Goal: Information Seeking & Learning: Learn about a topic

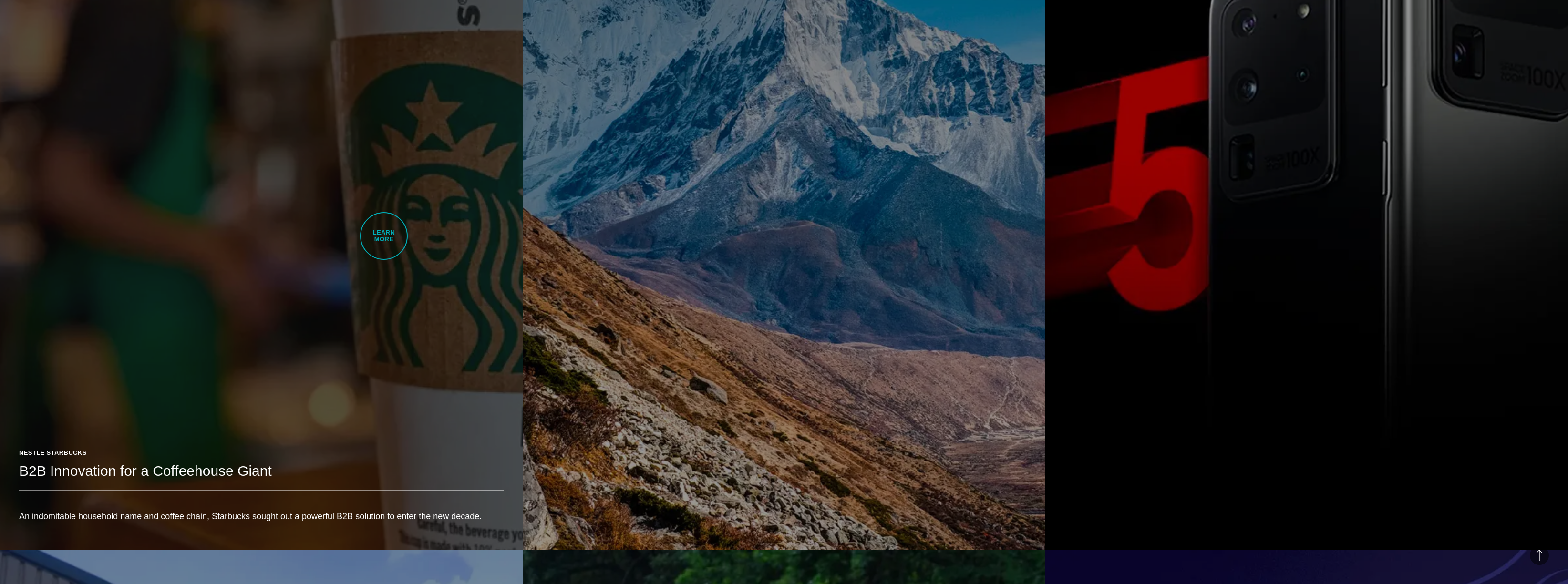
scroll to position [1597, 0]
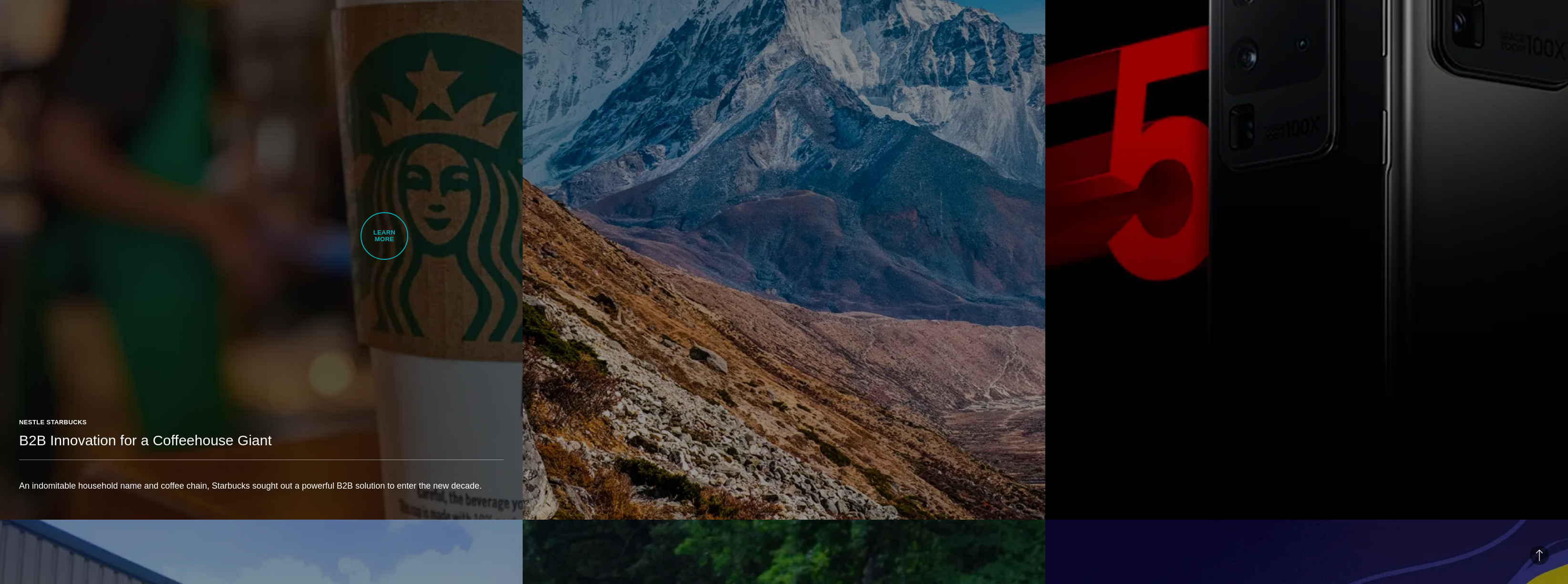
click at [384, 235] on link "Nestle Starbucks B2B Innovation for a Coffeehouse Giant An indomitable househol…" at bounding box center [261, 108] width 523 height 822
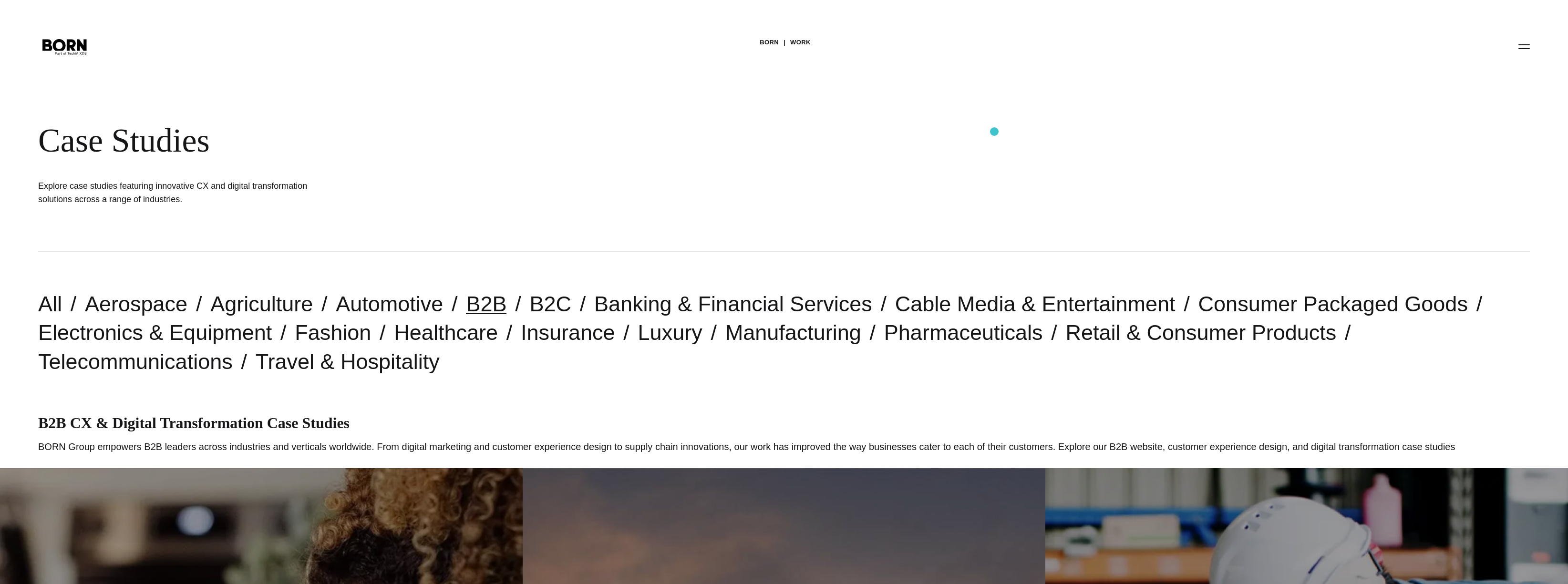
scroll to position [0, 0]
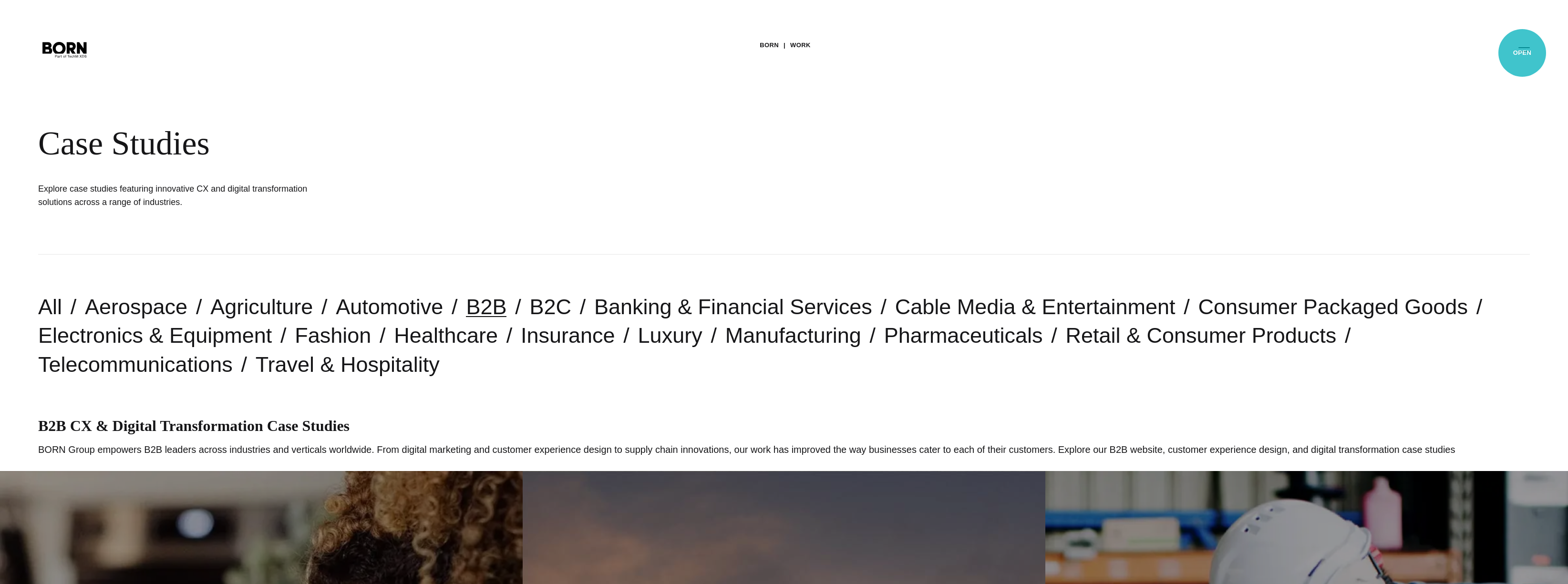
click at [1522, 53] on button "Primary Menu" at bounding box center [1524, 49] width 23 height 20
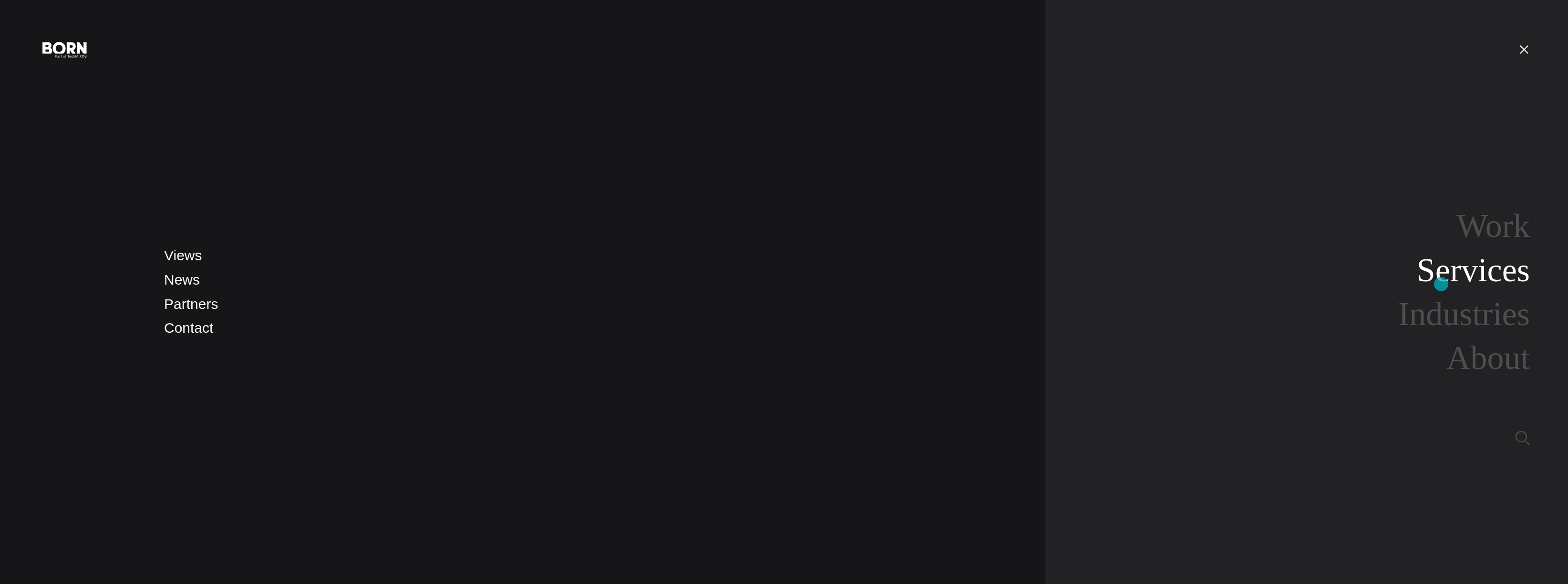
click at [1441, 283] on link "Services" at bounding box center [1474, 270] width 113 height 36
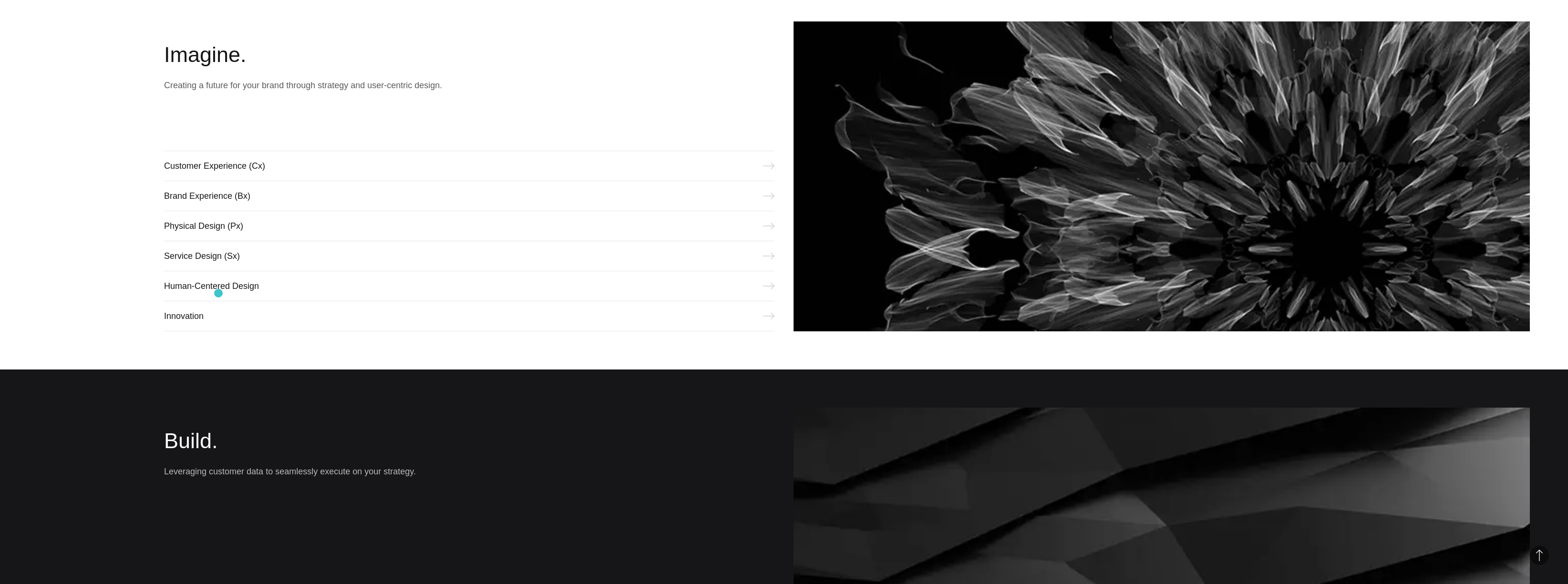
scroll to position [681, 0]
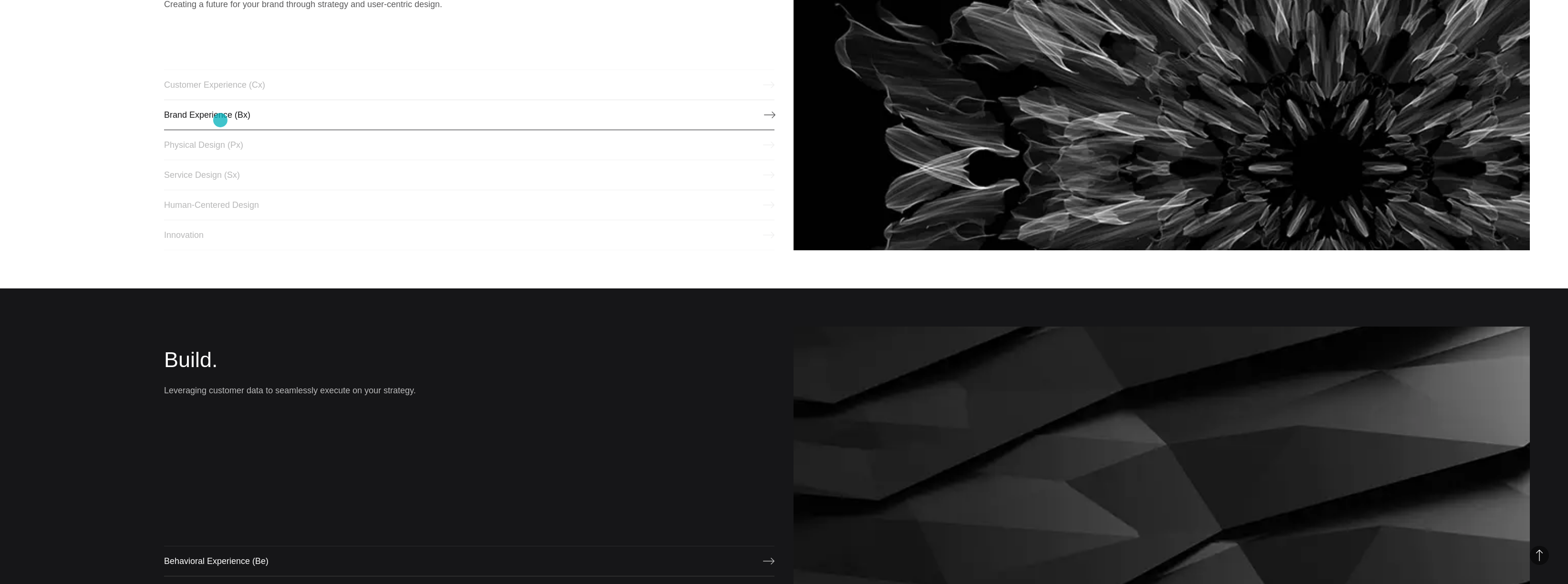
click at [220, 120] on link "Brand Experience (Bx)" at bounding box center [469, 115] width 611 height 30
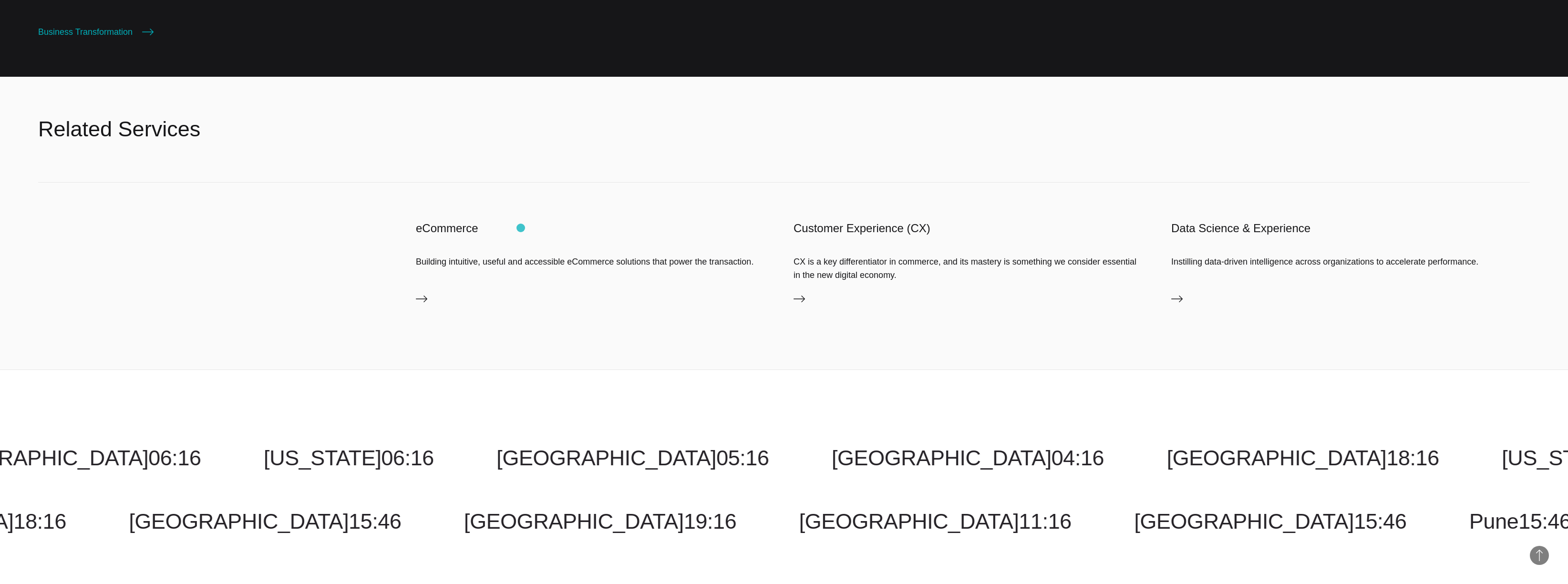
scroll to position [1372, 0]
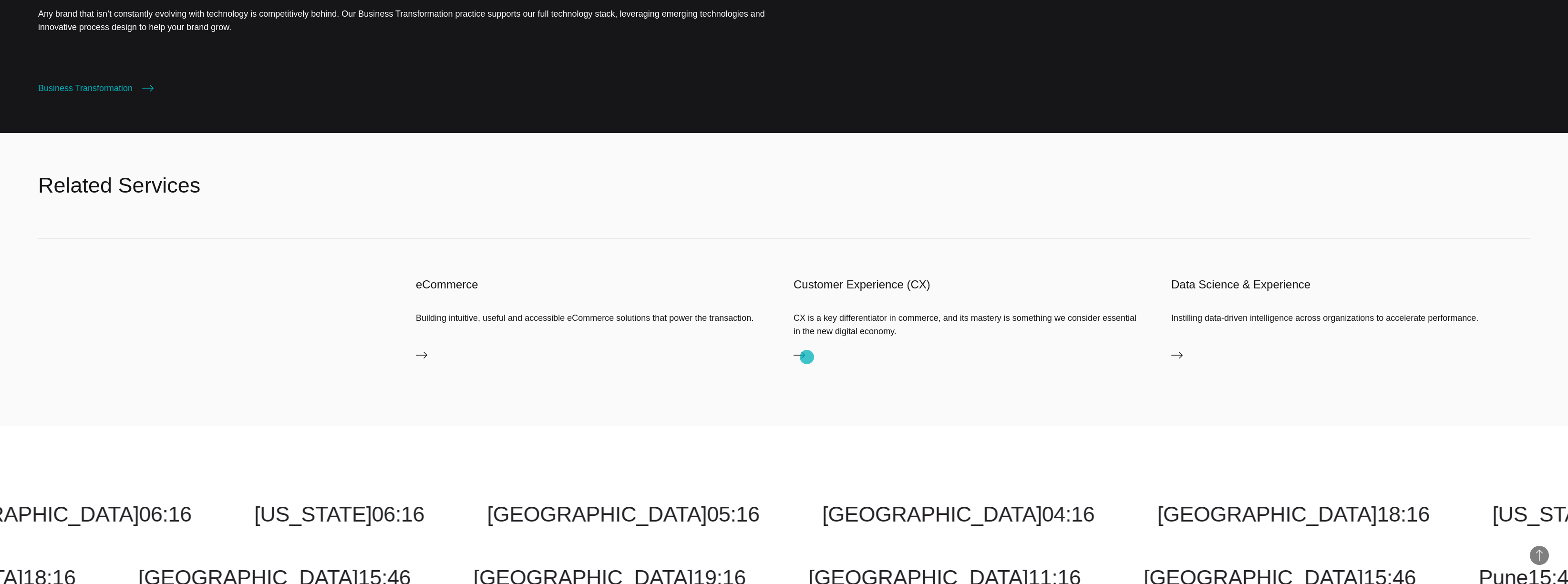
click at [807, 357] on link "Customer Experience (CX)" at bounding box center [973, 356] width 359 height 15
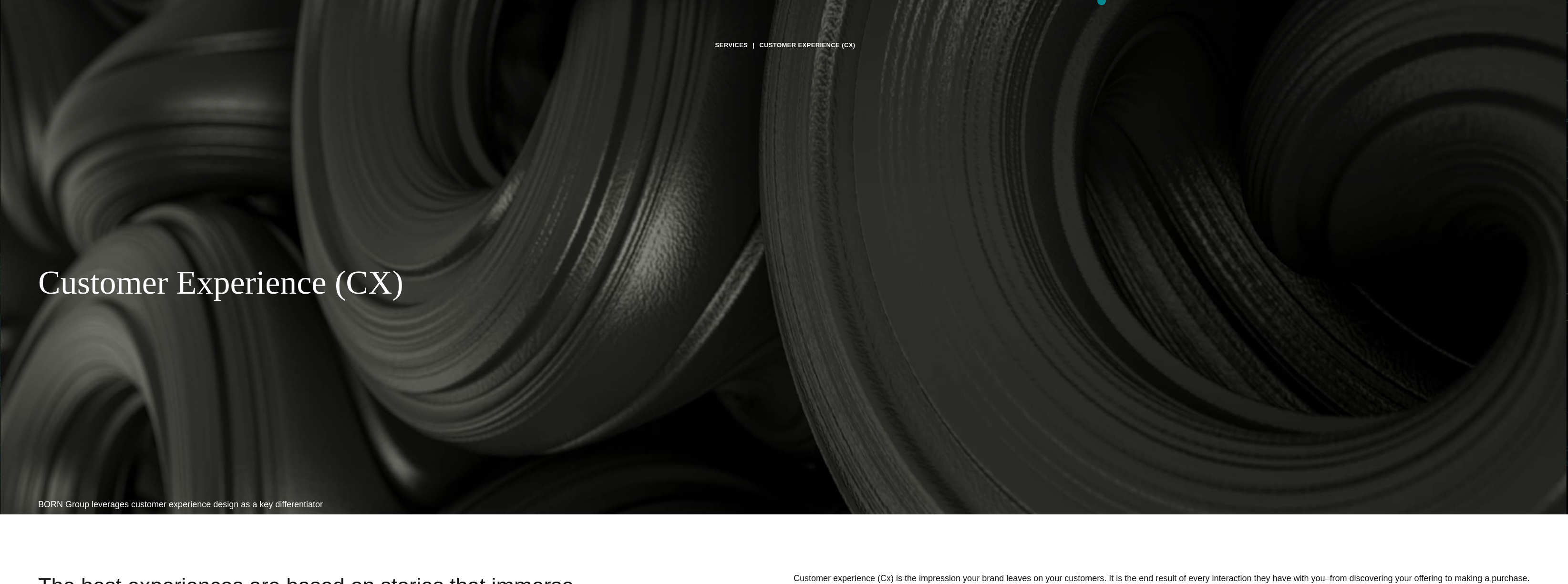
scroll to position [68, 0]
